Goal: Task Accomplishment & Management: Manage account settings

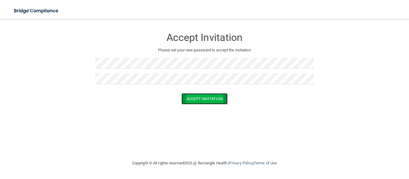
click at [189, 99] on button "Accept Invitation" at bounding box center [204, 98] width 46 height 11
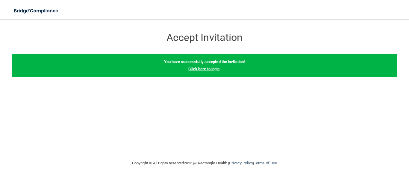
click at [209, 70] on link "Click here to login" at bounding box center [203, 69] width 31 height 4
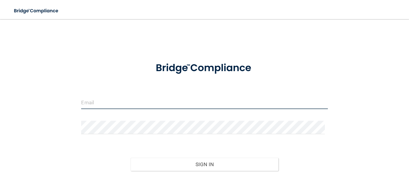
click at [211, 106] on input "email" at bounding box center [204, 102] width 246 height 13
paste input "[EMAIL_ADDRESS][DOMAIN_NAME]"
type input "[EMAIL_ADDRESS][DOMAIN_NAME]"
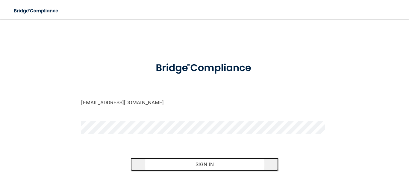
click at [199, 167] on button "Sign In" at bounding box center [204, 164] width 148 height 13
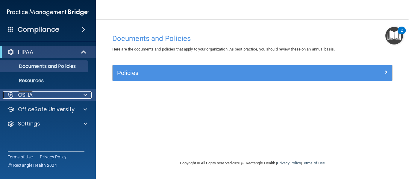
click at [84, 94] on span at bounding box center [85, 95] width 4 height 7
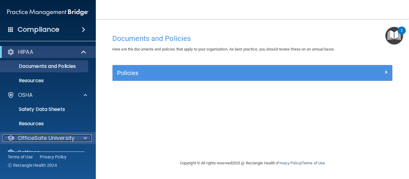
click at [84, 135] on span at bounding box center [85, 138] width 4 height 7
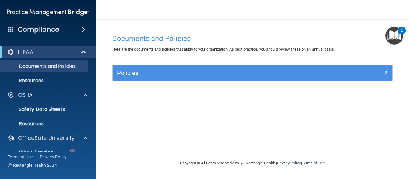
click at [396, 35] on img "Open Resource Center, 2 new notifications" at bounding box center [394, 36] width 18 height 18
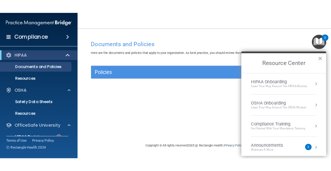
scroll to position [34, 0]
